Goal: Task Accomplishment & Management: Manage account settings

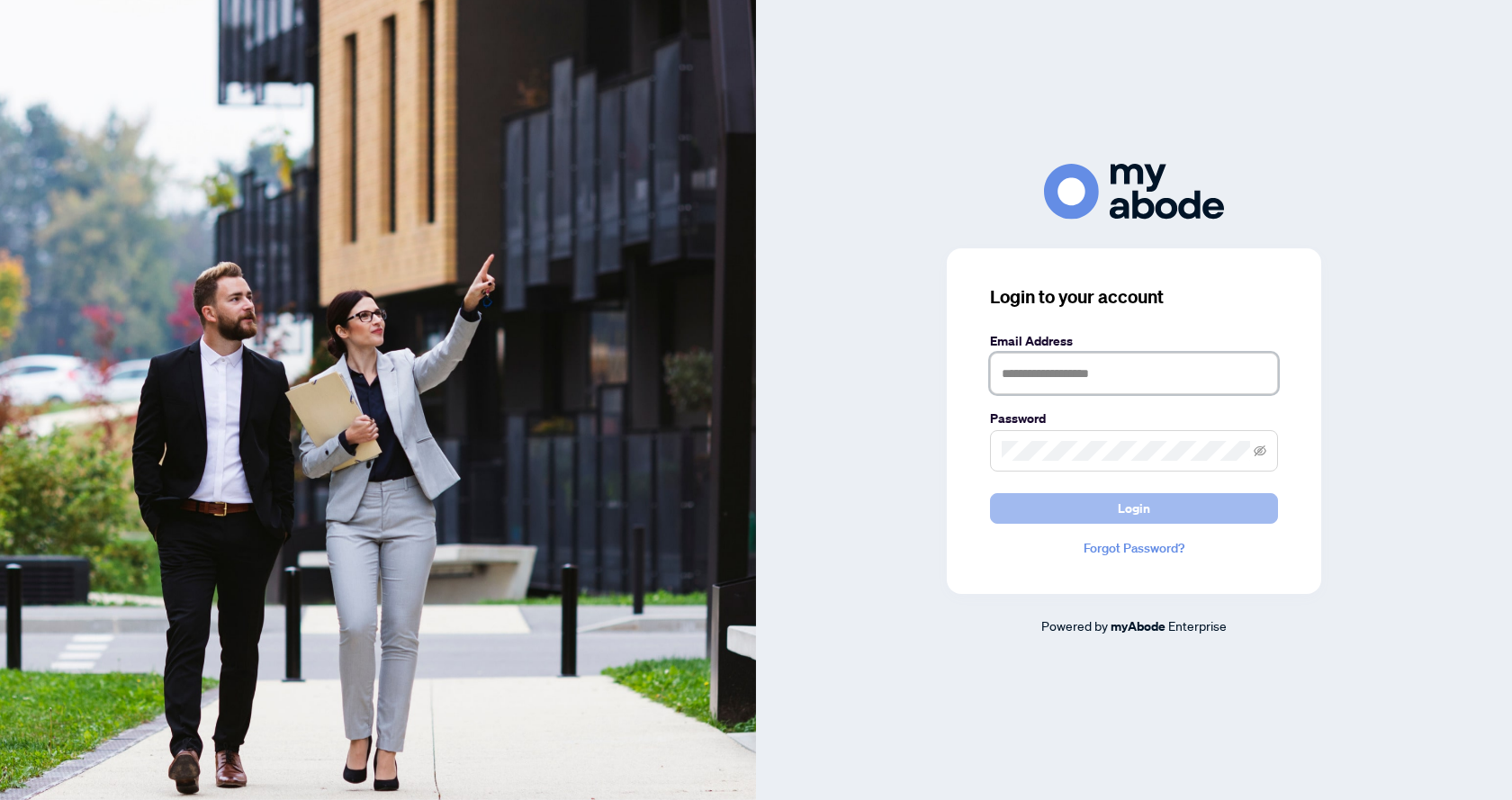
type input "**********"
click at [1141, 514] on span "Login" at bounding box center [1134, 508] width 33 height 29
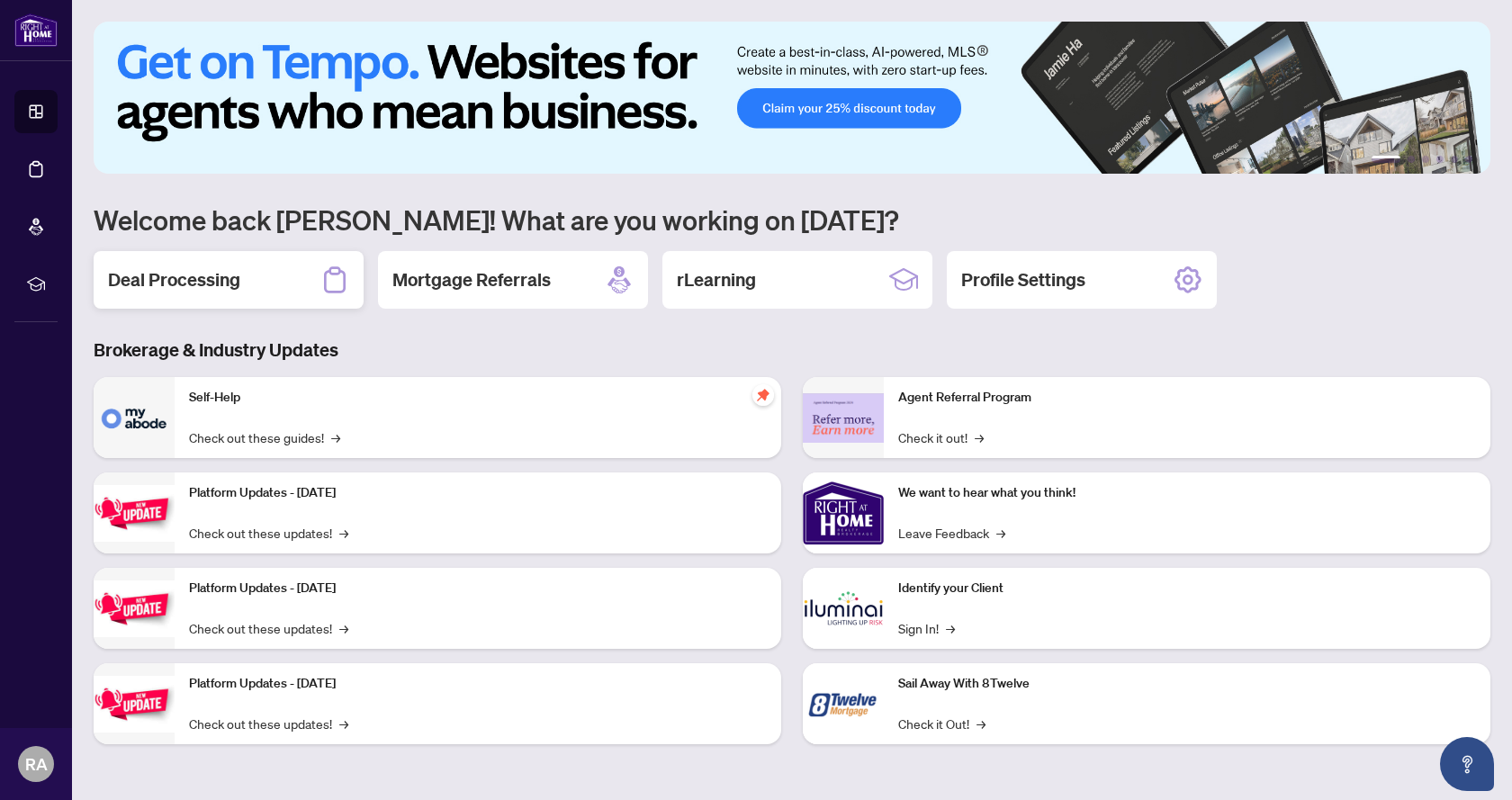
click at [210, 301] on div "Deal Processing" at bounding box center [228, 280] width 270 height 58
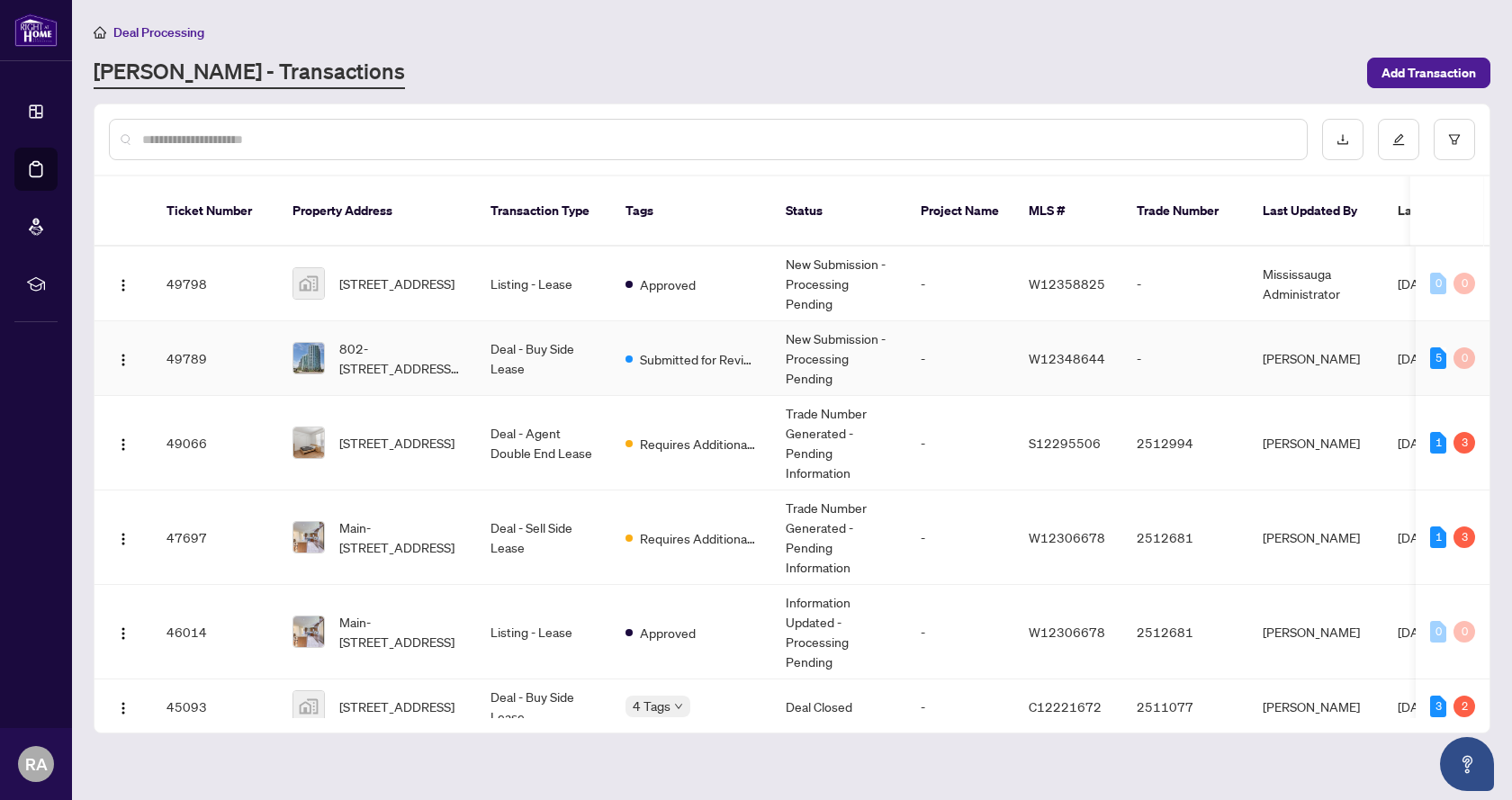
click at [478, 337] on td "Deal - Buy Side Lease" at bounding box center [544, 358] width 135 height 75
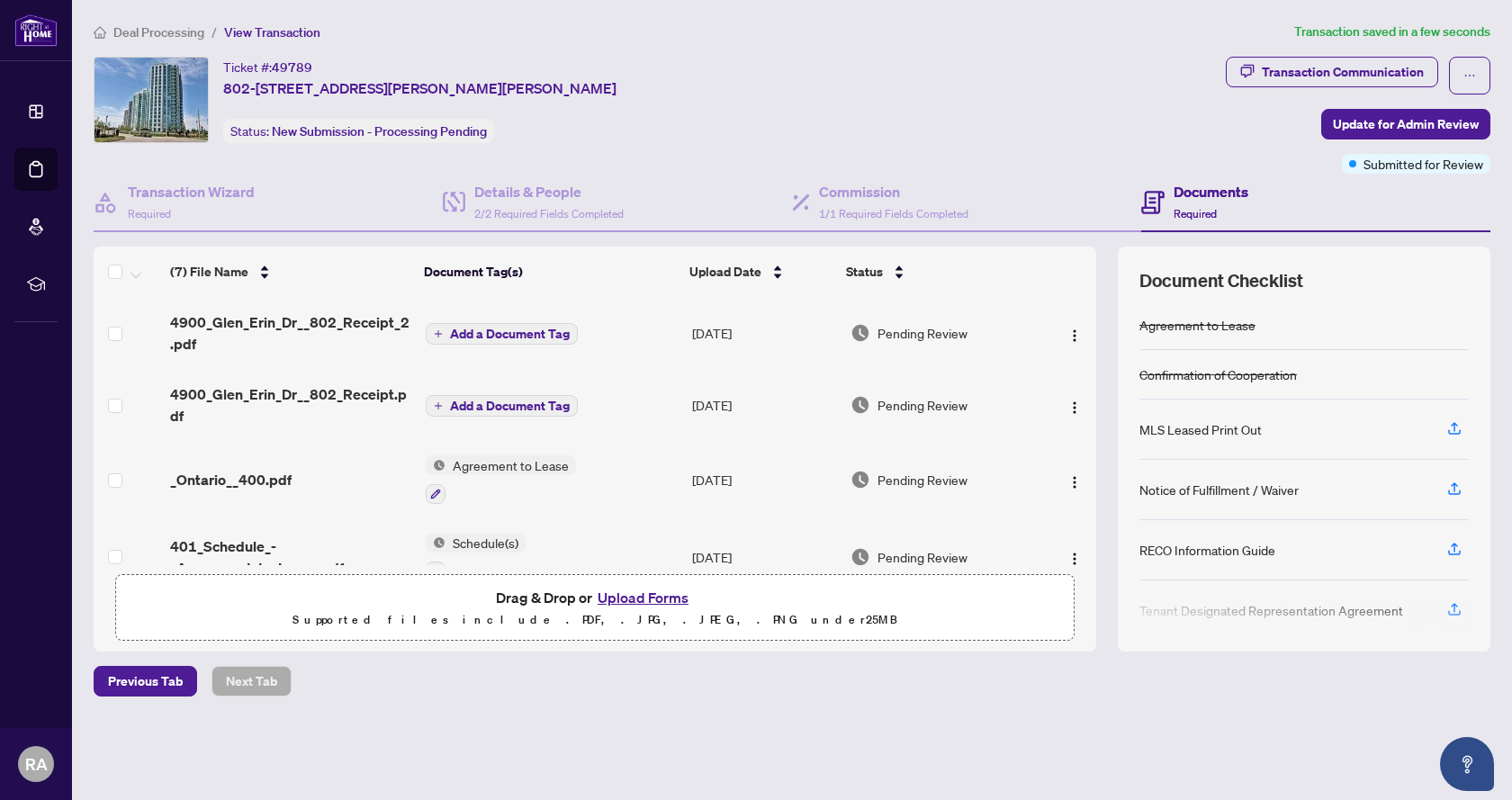
click at [524, 328] on span "Add a Document Tag" at bounding box center [510, 333] width 120 height 12
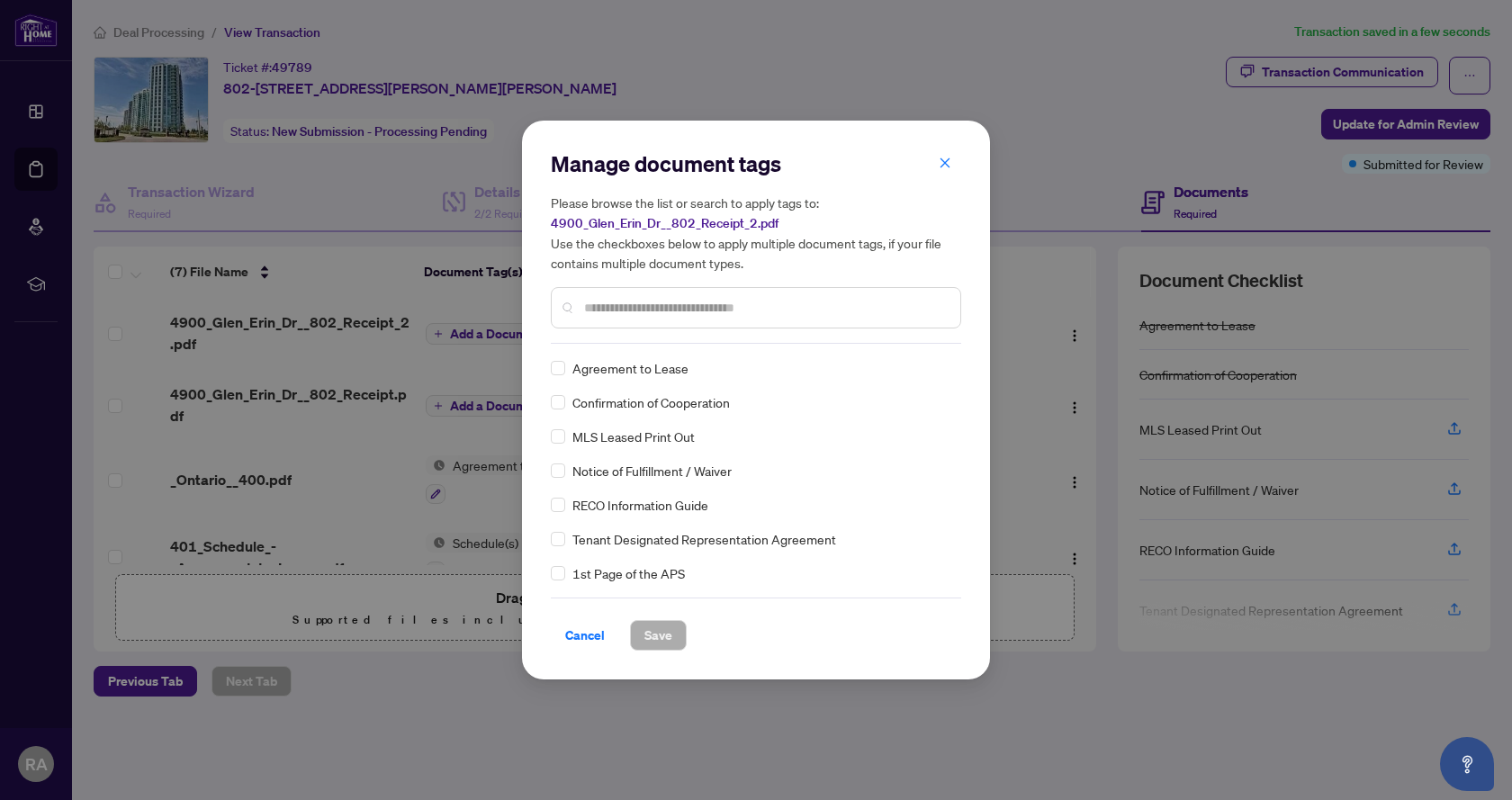
click at [680, 322] on div at bounding box center [756, 307] width 410 height 41
click at [684, 322] on div at bounding box center [756, 307] width 410 height 41
click at [690, 309] on input "text" at bounding box center [764, 307] width 361 height 20
type input "***"
click at [651, 635] on span "Save" at bounding box center [658, 635] width 28 height 29
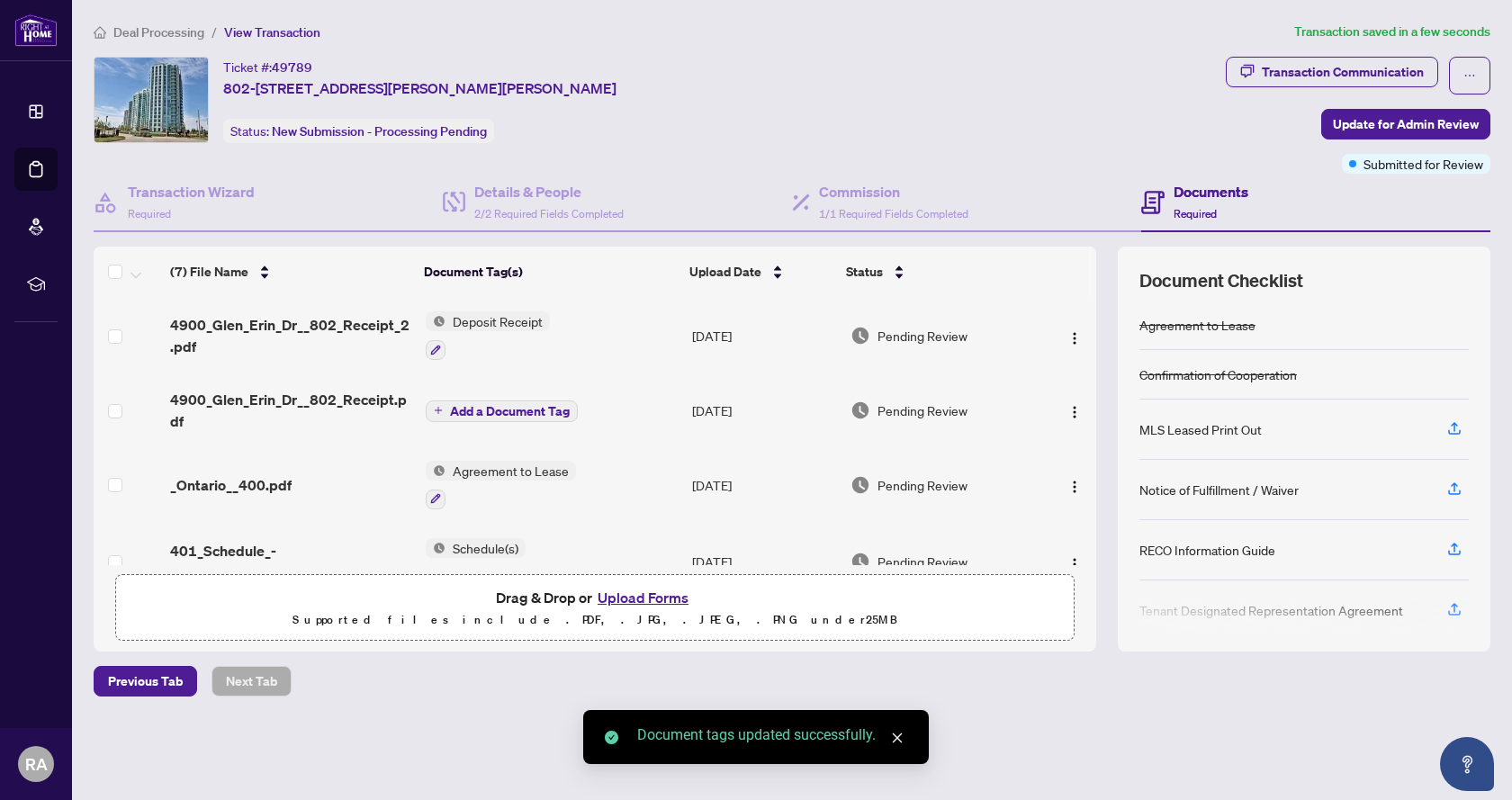
click at [496, 414] on span "Add a Document Tag" at bounding box center [510, 411] width 120 height 12
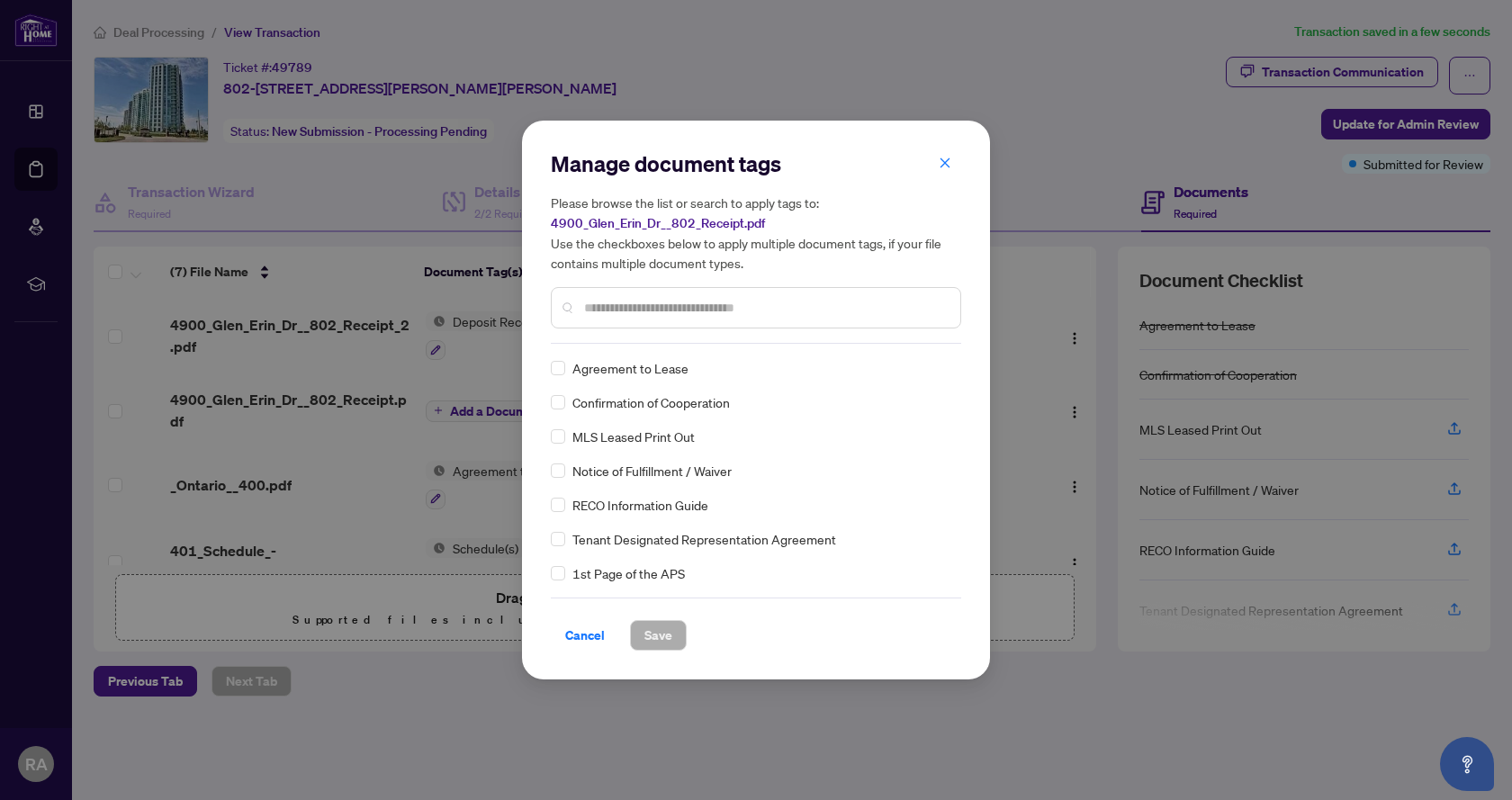
click at [727, 325] on div at bounding box center [756, 307] width 410 height 41
click at [735, 313] on input "text" at bounding box center [764, 307] width 361 height 20
type input "***"
click at [655, 639] on span "Save" at bounding box center [658, 635] width 28 height 29
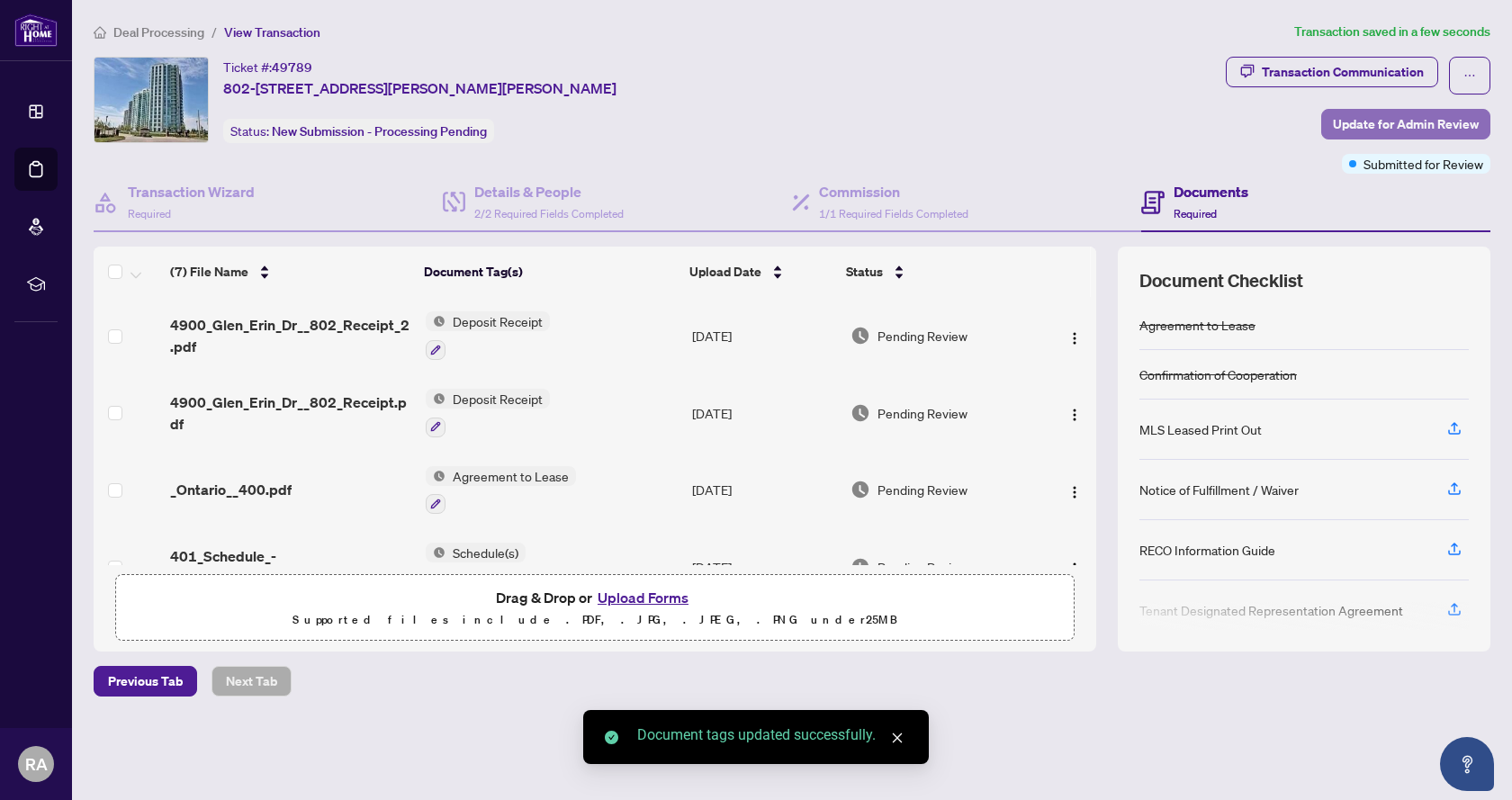
click at [1424, 122] on span "Update for Admin Review" at bounding box center [1406, 124] width 146 height 29
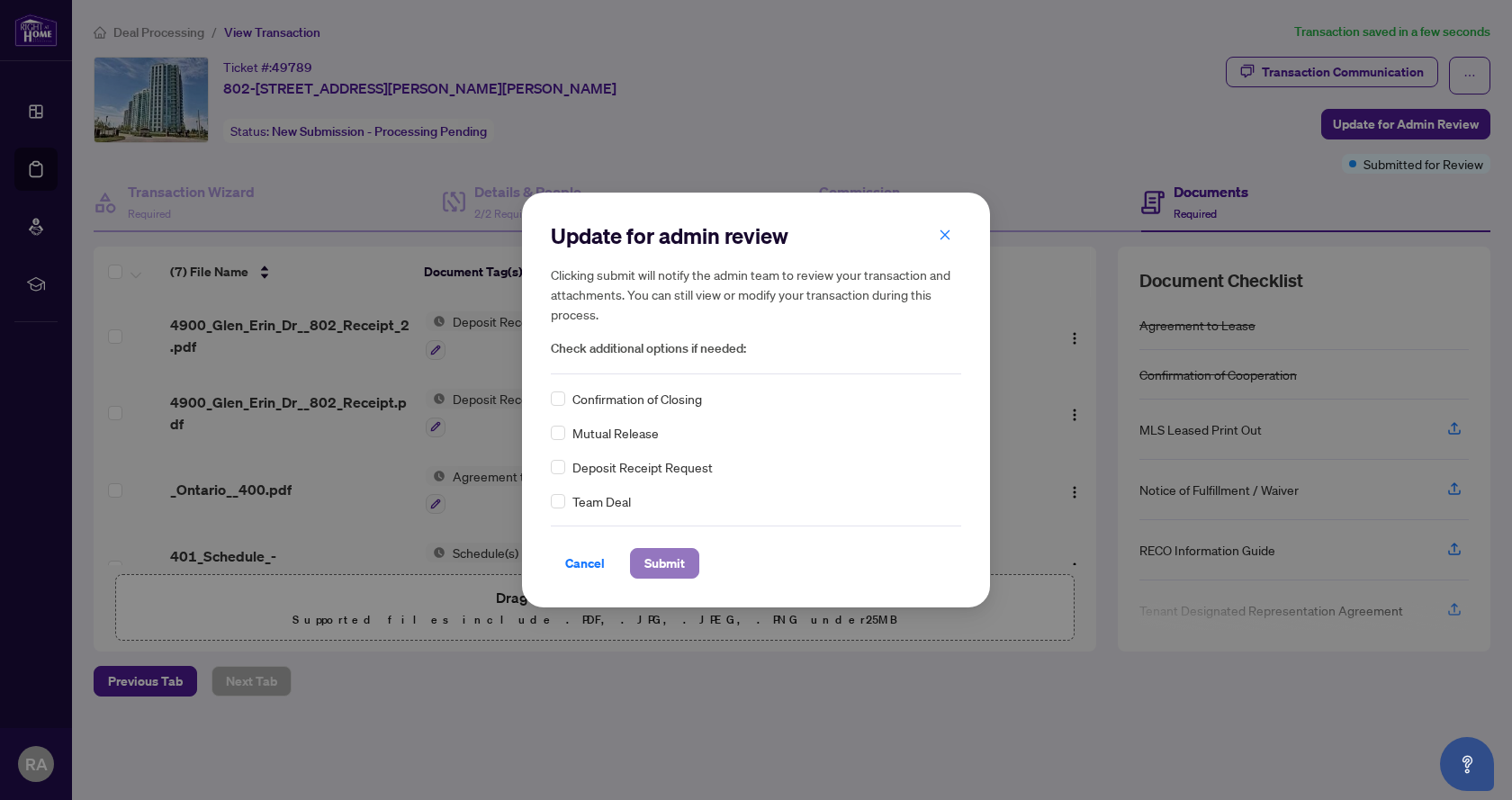
click at [670, 554] on span "Submit" at bounding box center [664, 563] width 40 height 29
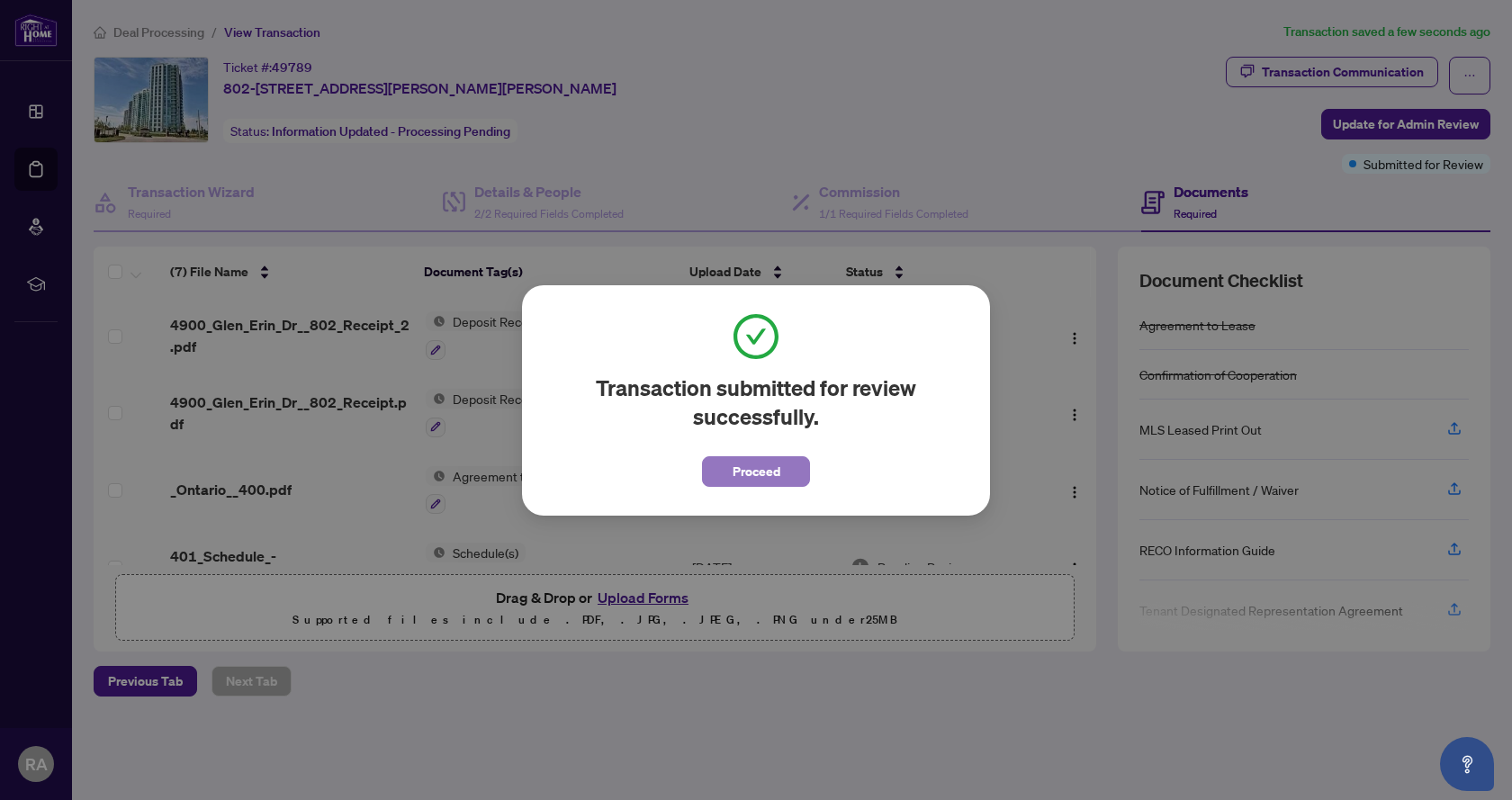
click at [787, 476] on button "Proceed" at bounding box center [756, 471] width 108 height 31
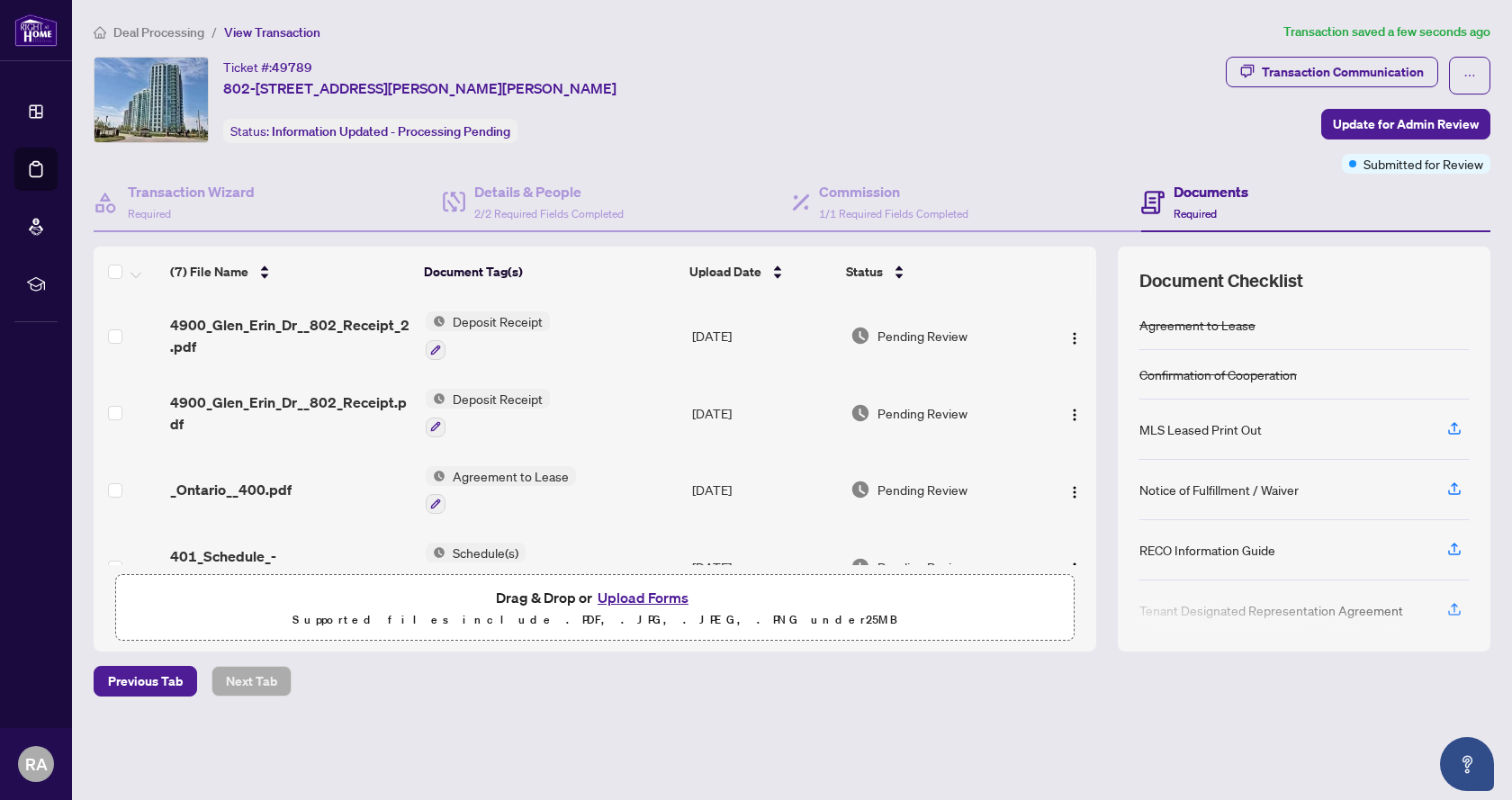
click at [860, 111] on div "Ticket #: 49789 802-[STREET_ADDRESS][PERSON_NAME][PERSON_NAME] Status: Informat…" at bounding box center [656, 100] width 1124 height 87
